Goal: Task Accomplishment & Management: Manage account settings

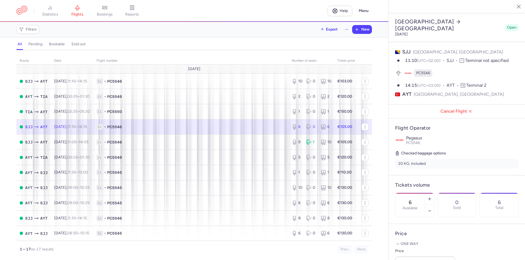
select select "days"
type input "6"
type input "105"
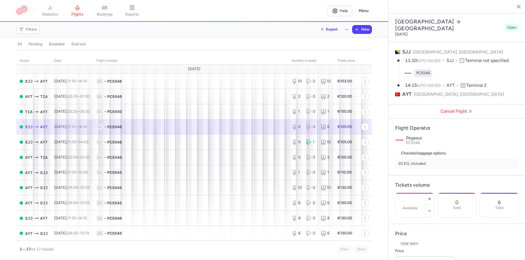
type input "1"
select select "days"
